Goal: Information Seeking & Learning: Learn about a topic

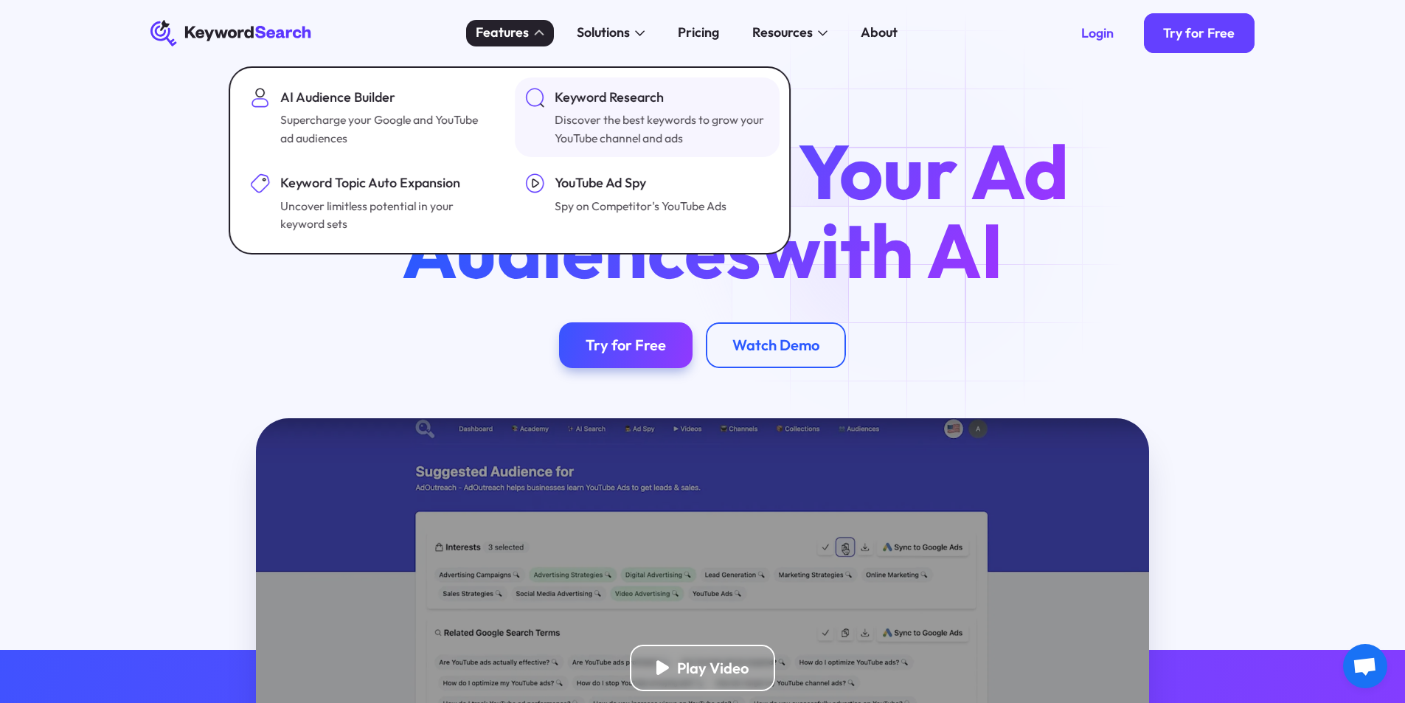
click at [571, 124] on div "Discover the best keywords to grow your YouTube channel and ads" at bounding box center [661, 129] width 212 height 36
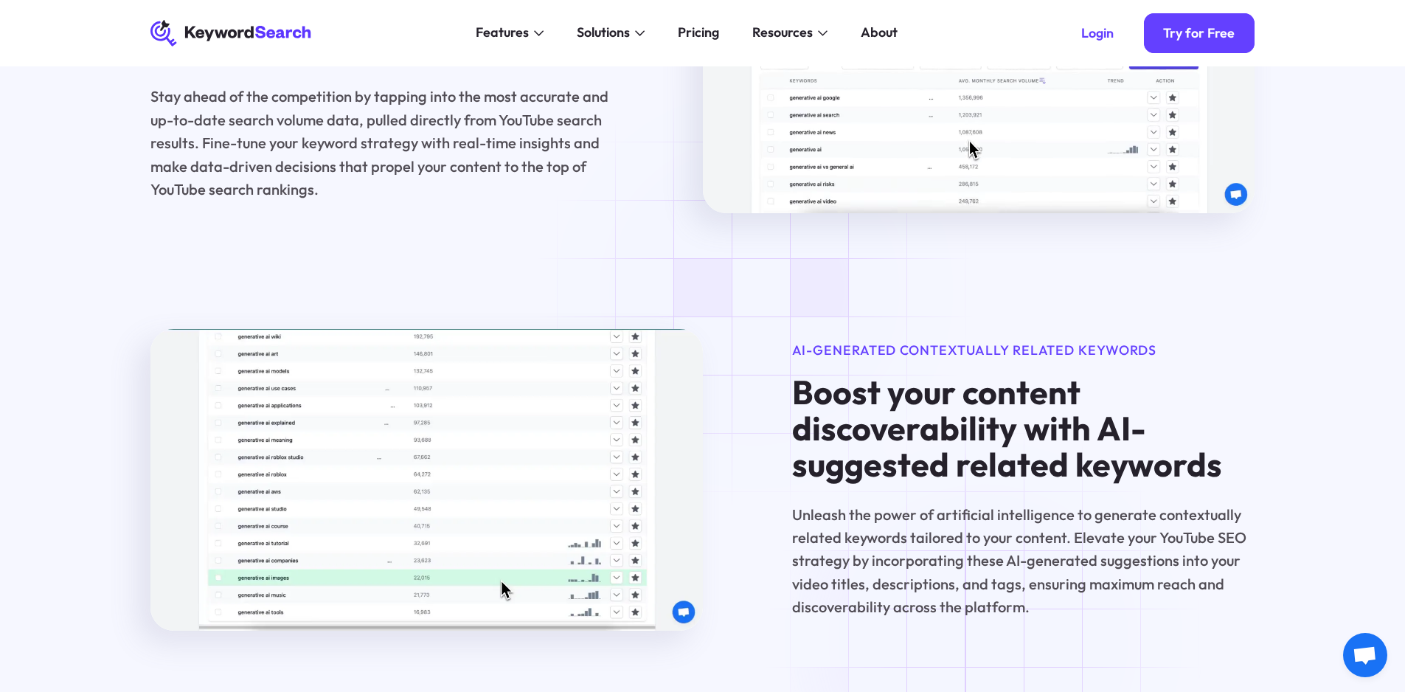
scroll to position [1918, 0]
